Goal: Task Accomplishment & Management: Use online tool/utility

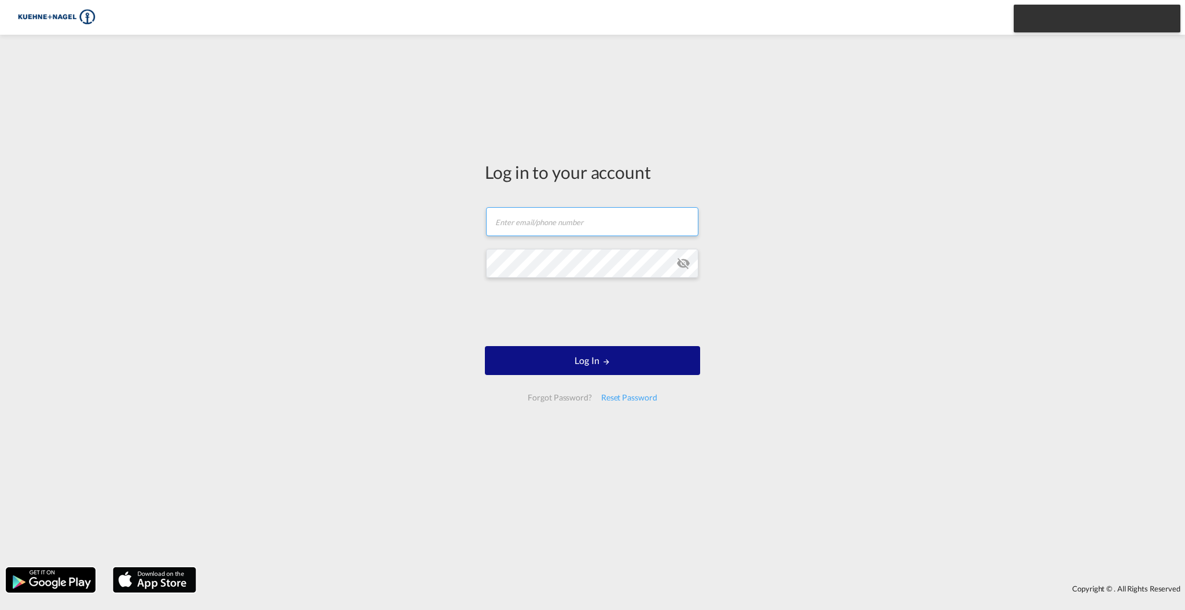
type input "[EMAIL_ADDRESS][PERSON_NAME][DOMAIN_NAME]"
click at [683, 286] on form "[EMAIL_ADDRESS][PERSON_NAME][DOMAIN_NAME] Email field is required Password fiel…" at bounding box center [592, 304] width 215 height 217
click at [687, 264] on md-icon "icon-eye-off" at bounding box center [684, 263] width 14 height 14
click at [457, 259] on div "Log in to your account [PERSON_NAME][EMAIL_ADDRESS][DOMAIN_NAME] Log In Forgot …" at bounding box center [592, 301] width 1185 height 521
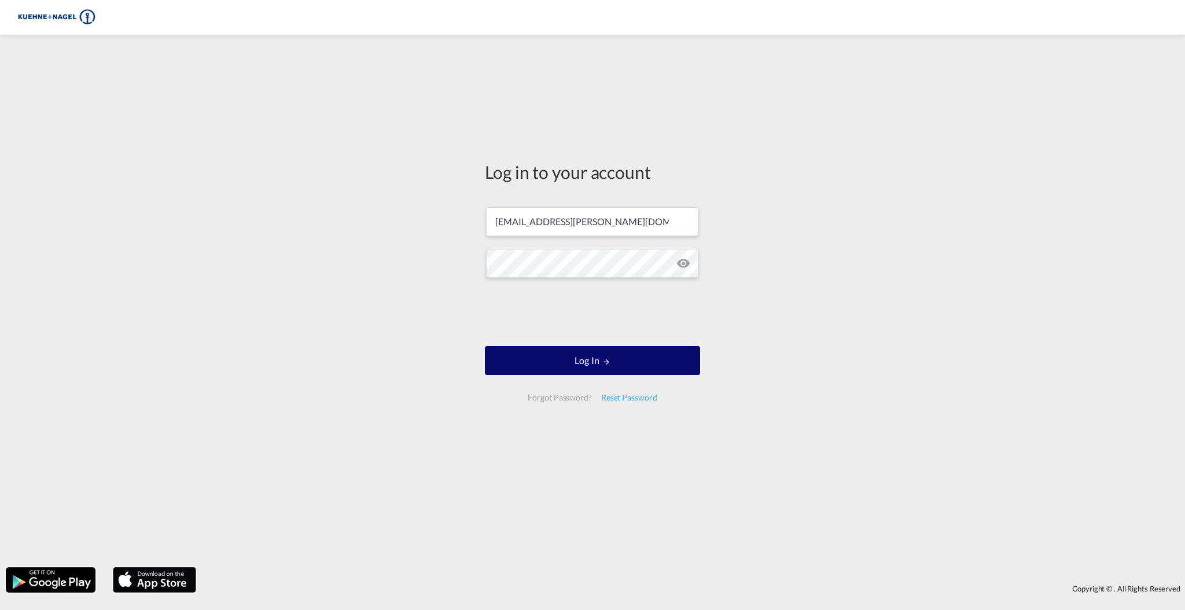
click at [563, 361] on button "Log In" at bounding box center [592, 360] width 215 height 29
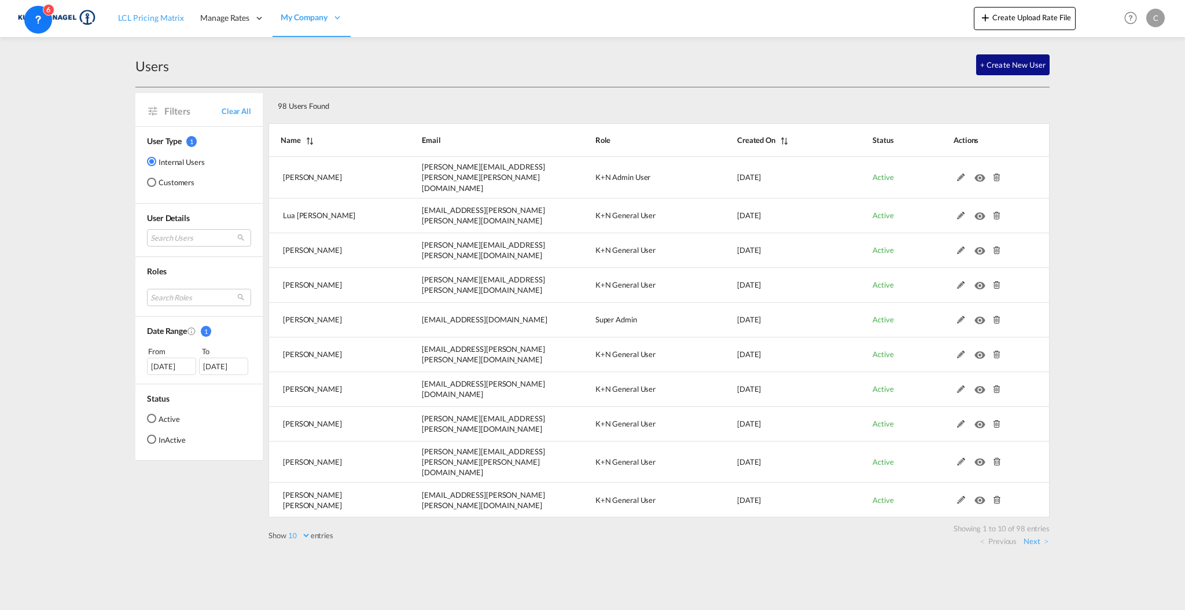
click at [162, 18] on span "LCL Pricing Matrix" at bounding box center [151, 18] width 66 height 10
